Goal: Information Seeking & Learning: Understand process/instructions

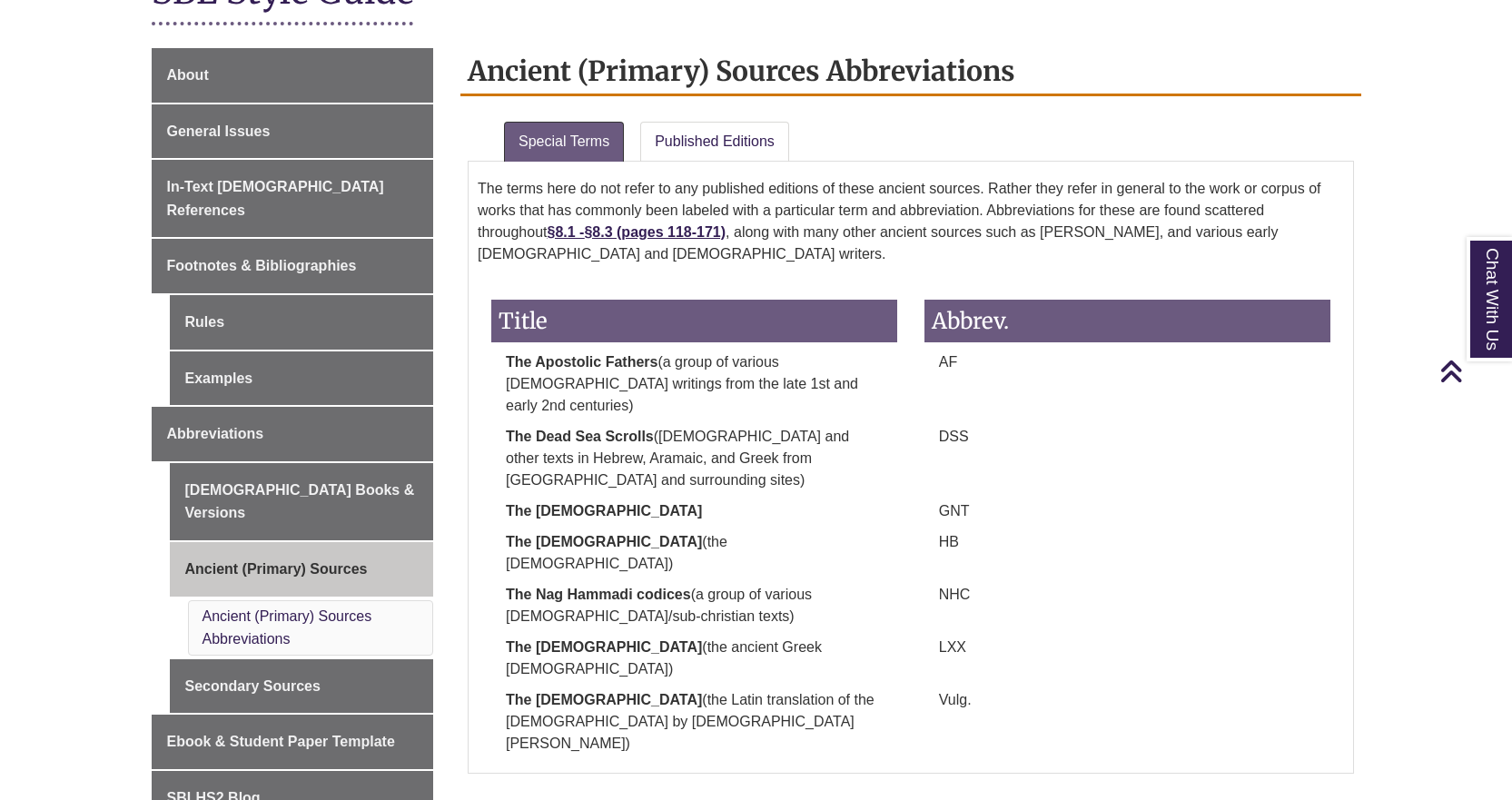
scroll to position [454, 0]
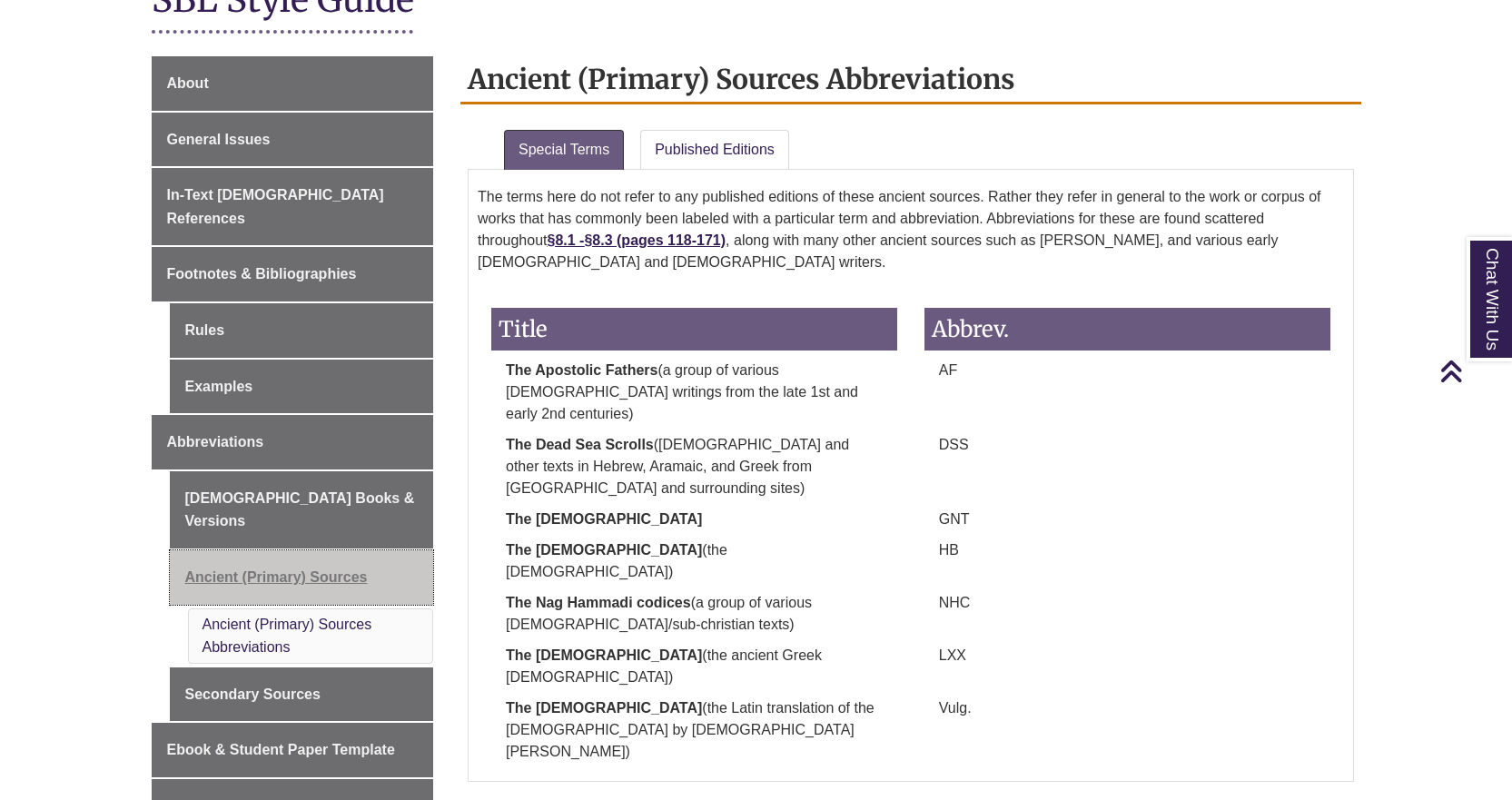
click at [320, 550] on link "Ancient (Primary) Sources" at bounding box center [302, 577] width 264 height 54
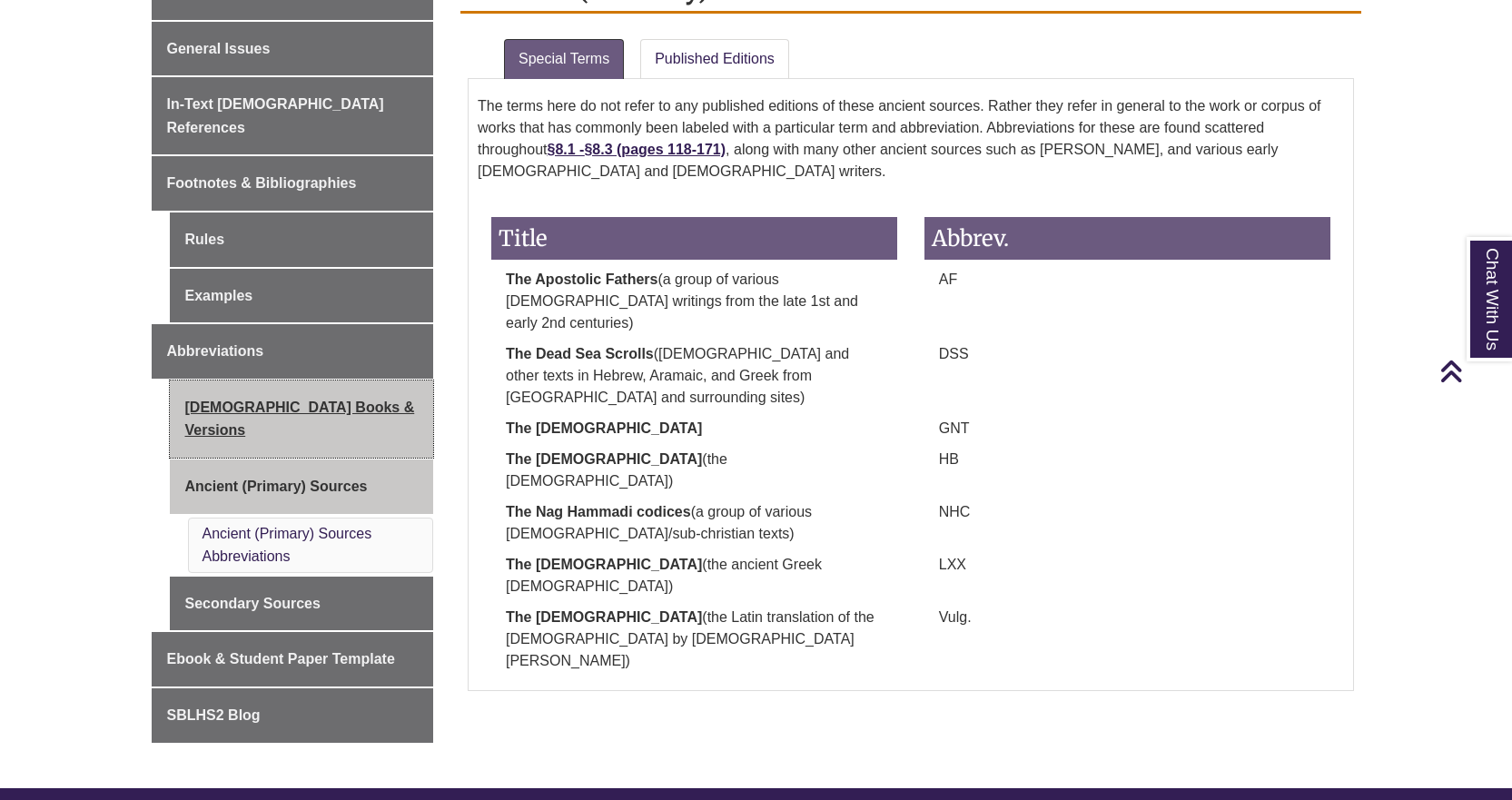
scroll to position [454, 0]
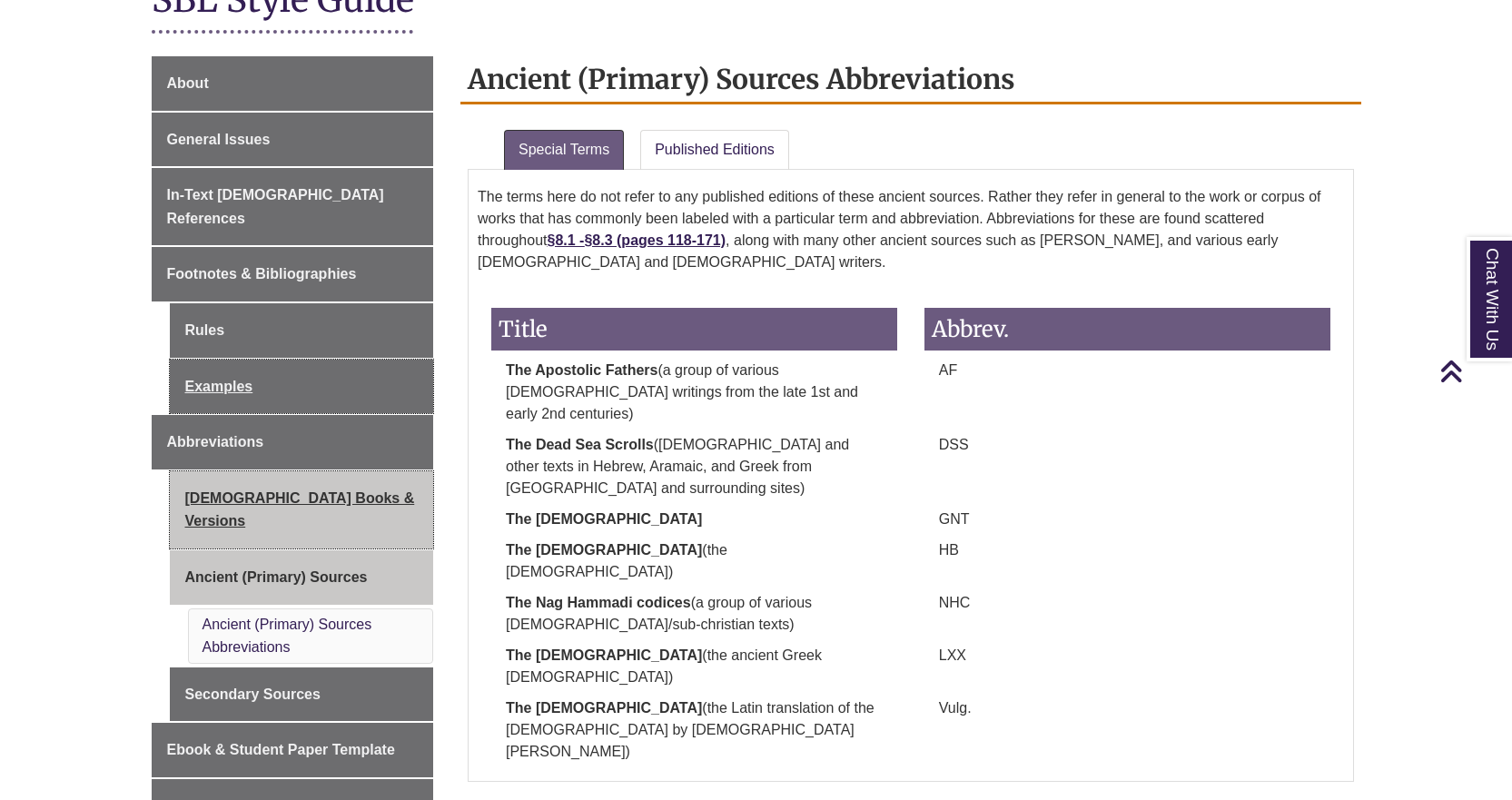
click at [330, 364] on link "Examples" at bounding box center [302, 387] width 264 height 54
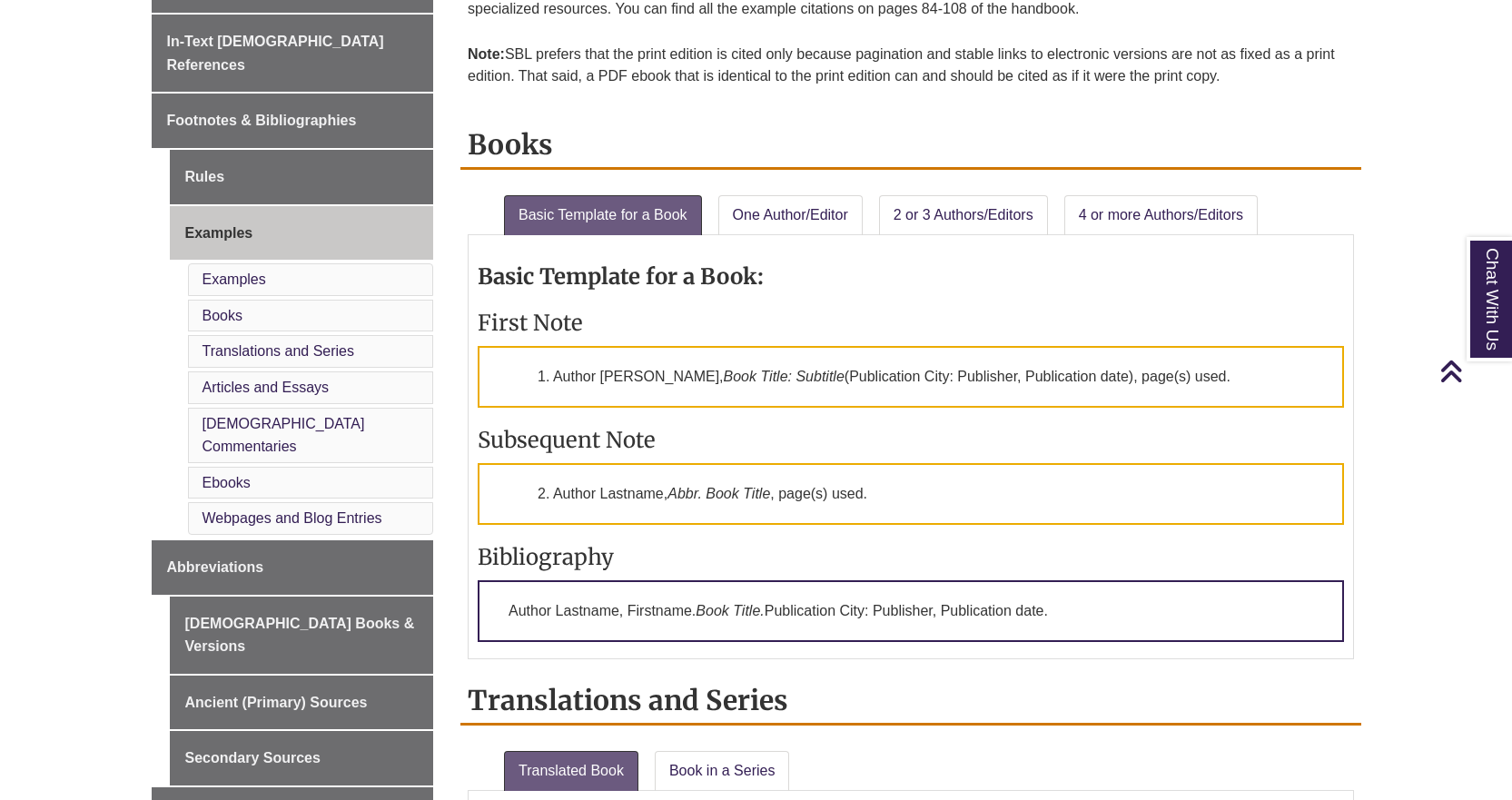
scroll to position [175, 0]
